Goal: Navigation & Orientation: Find specific page/section

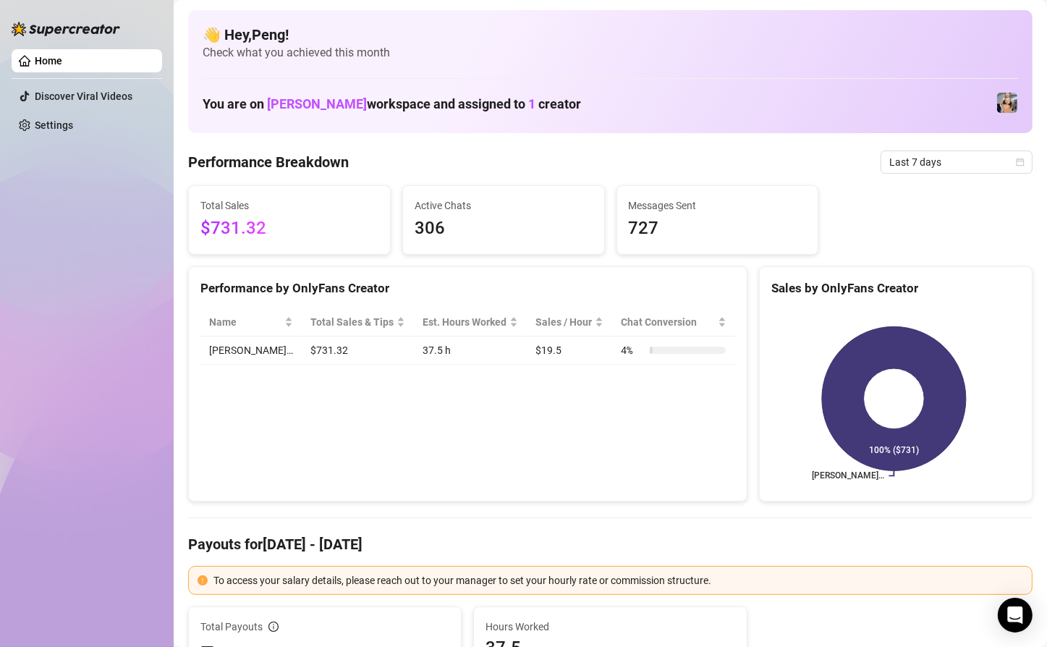
click at [61, 362] on div "Home Discover Viral Videos Settings" at bounding box center [87, 317] width 150 height 634
